Goal: Information Seeking & Learning: Learn about a topic

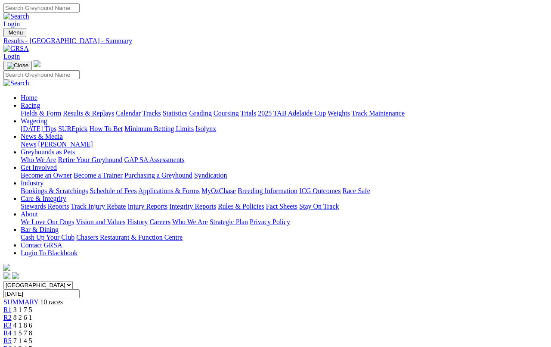
click at [34, 109] on link "Fields & Form" at bounding box center [41, 112] width 40 height 7
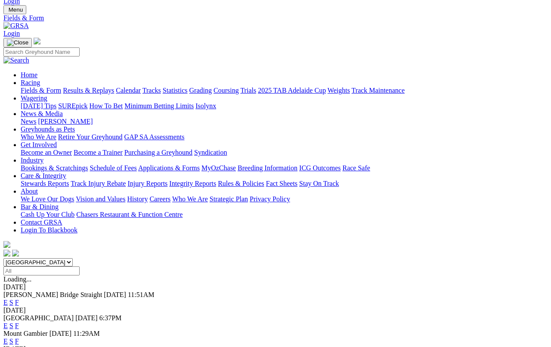
scroll to position [23, 0]
click at [99, 87] on link "Results & Replays" at bounding box center [88, 90] width 51 height 7
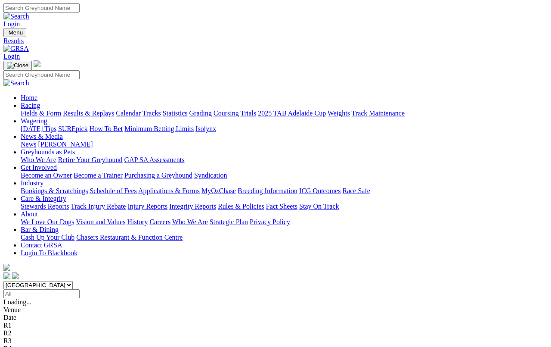
scroll to position [3, 0]
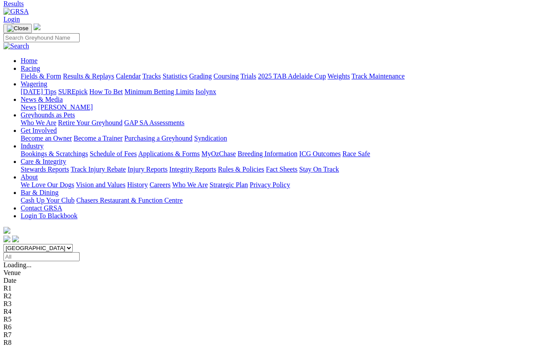
scroll to position [40, 0]
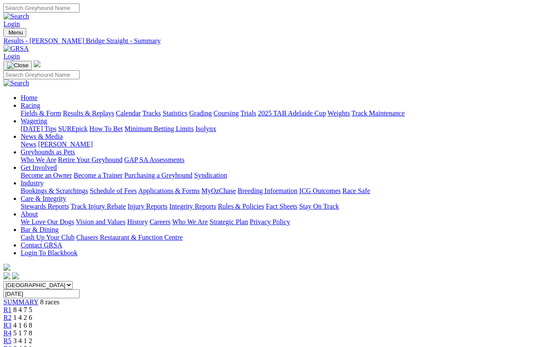
click at [32, 109] on link "Fields & Form" at bounding box center [41, 112] width 40 height 7
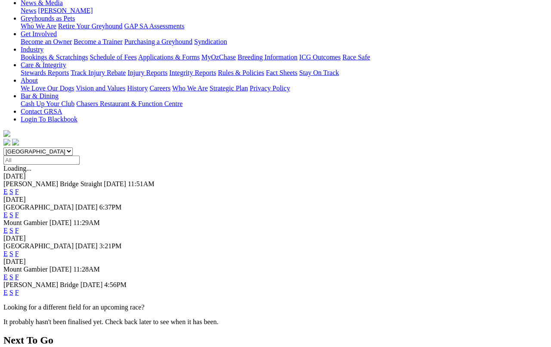
scroll to position [134, 0]
click at [19, 289] on link "F" at bounding box center [17, 292] width 4 height 7
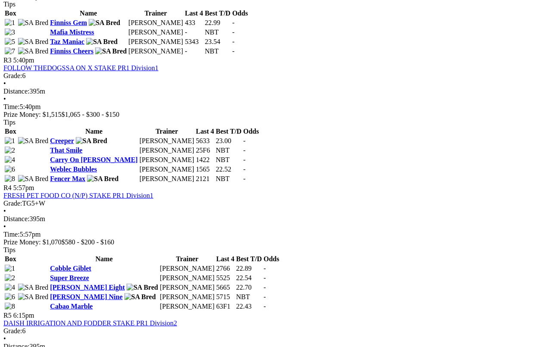
scroll to position [633, 0]
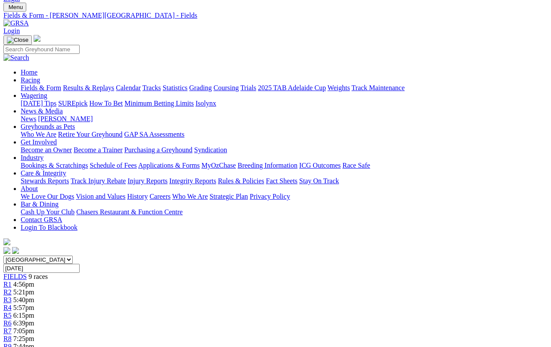
scroll to position [0, 0]
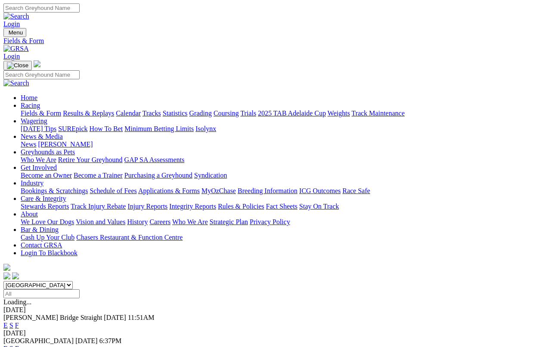
click at [73, 281] on select "South Australia New South Wales Northern Territory Queensland Tasmania Victoria…" at bounding box center [37, 285] width 69 height 8
